Goal: Find specific page/section: Find specific page/section

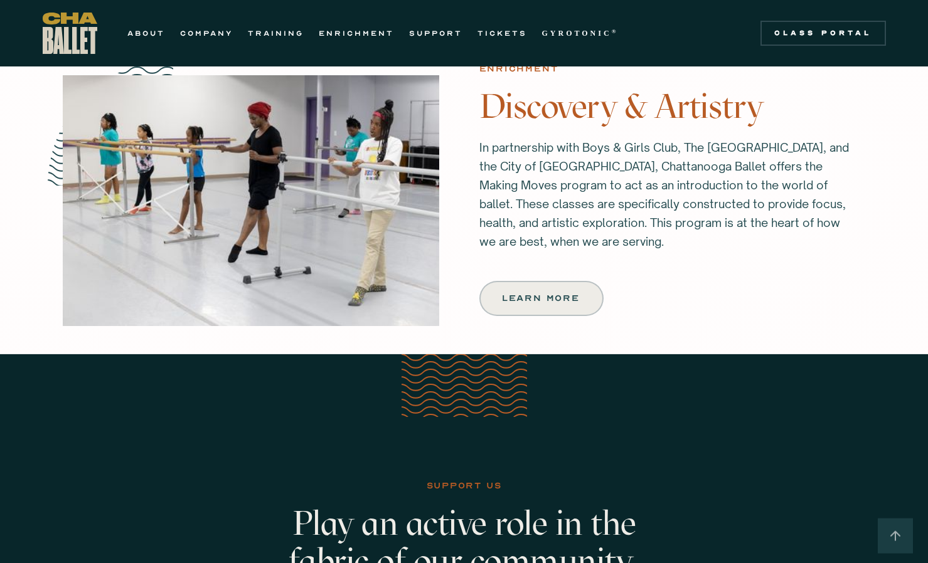
scroll to position [1443, 0]
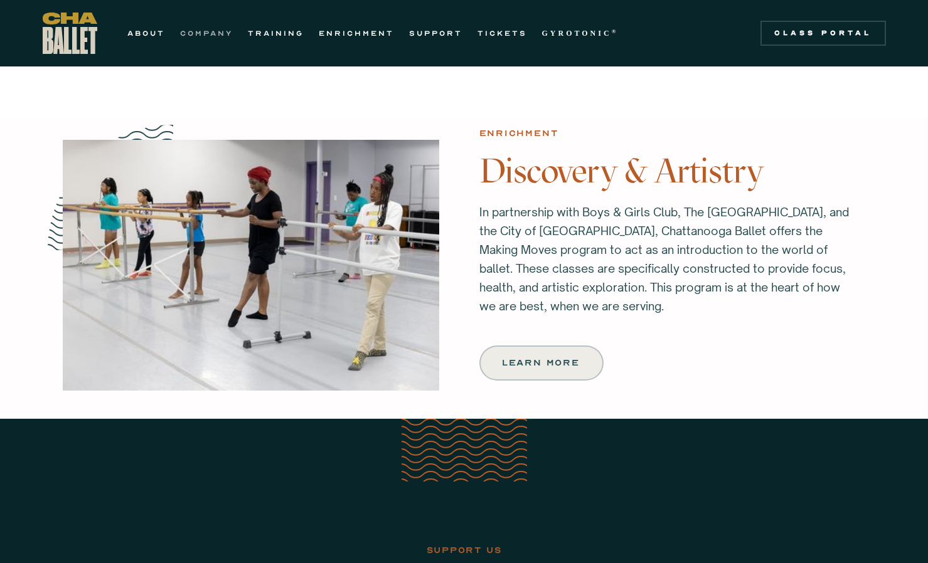
click at [203, 29] on link "COMPANY" at bounding box center [206, 33] width 53 height 15
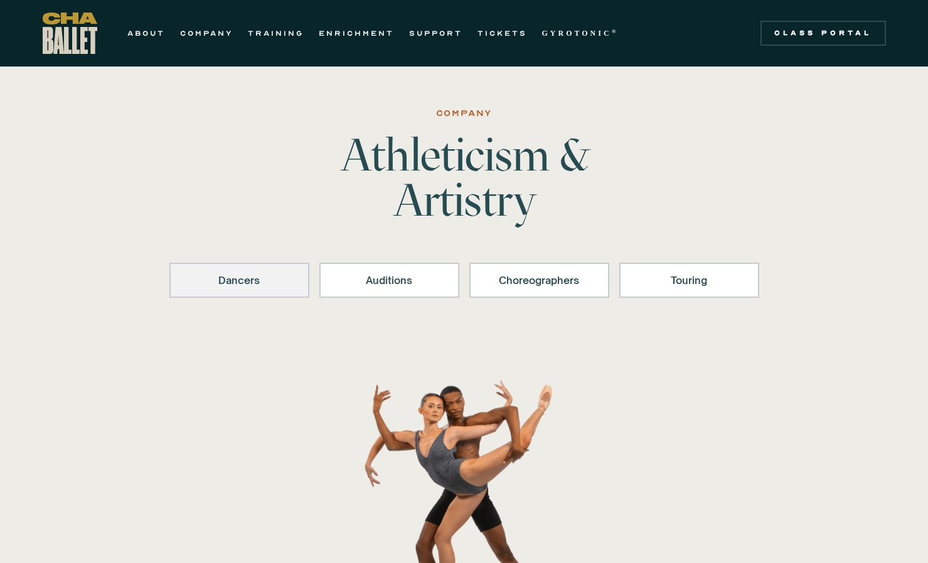
click at [298, 282] on link "Dancers" at bounding box center [239, 280] width 140 height 35
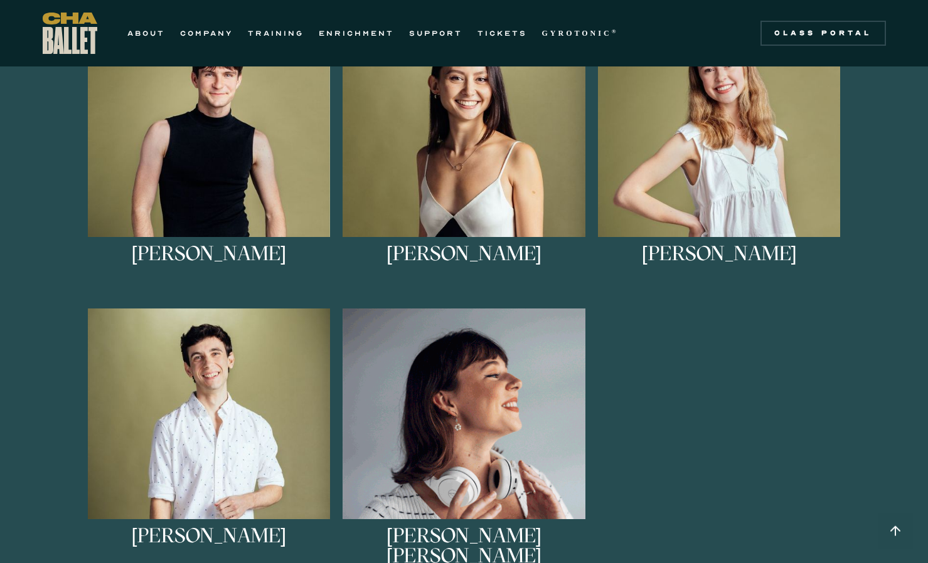
scroll to position [622, 0]
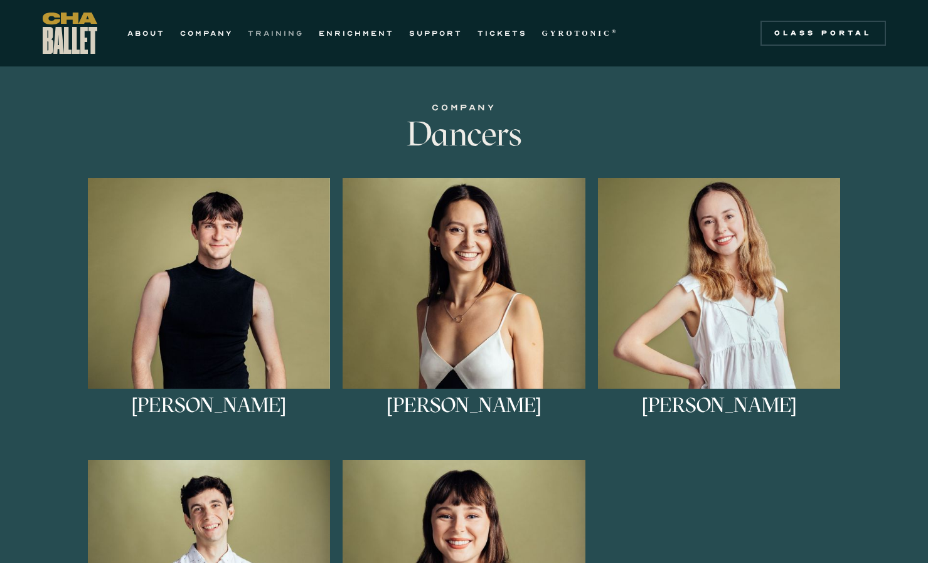
click at [281, 34] on link "TRAINING" at bounding box center [276, 33] width 56 height 15
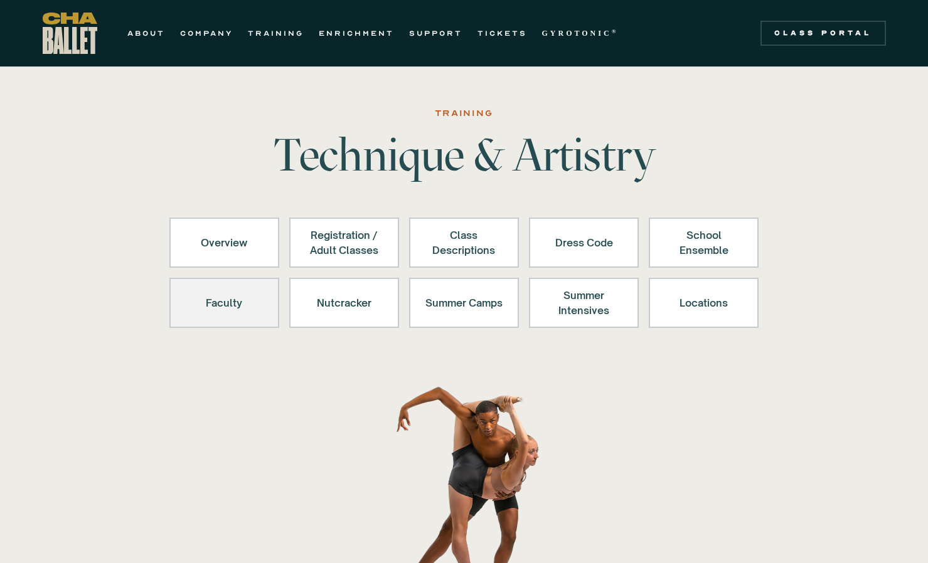
click at [209, 294] on div "Faculty" at bounding box center [224, 303] width 77 height 30
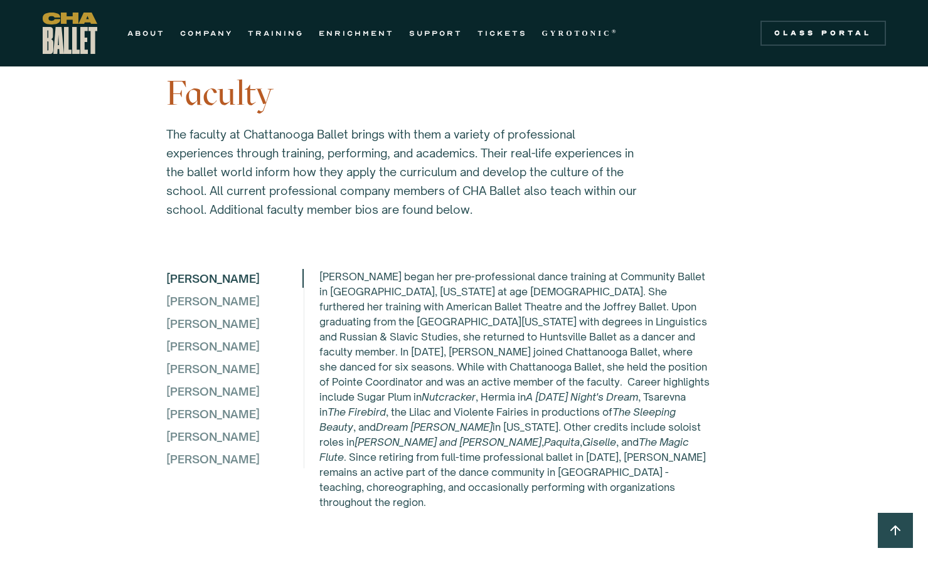
scroll to position [3286, 0]
